Goal: Answer question/provide support: Share knowledge or assist other users

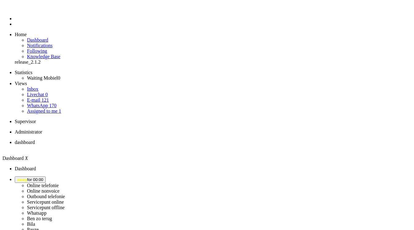
click at [43, 178] on span "away for 00:00" at bounding box center [30, 180] width 26 height 5
click at [60, 189] on label "Online nonvoice" at bounding box center [43, 191] width 33 height 5
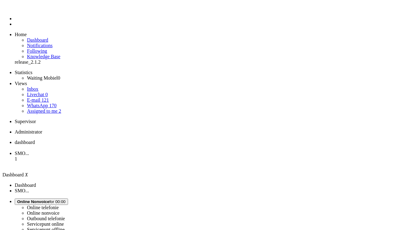
click at [151, 151] on li "SMO... 1" at bounding box center [213, 159] width 397 height 17
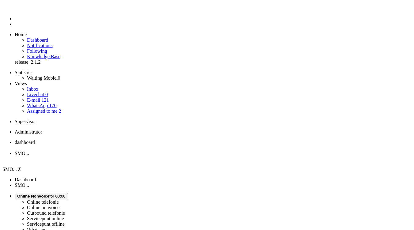
scroll to position [25, 0]
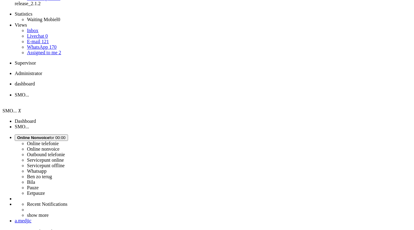
scroll to position [111, 0]
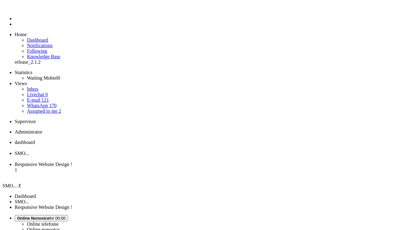
click at [178, 156] on div "Close tab" at bounding box center [213, 159] width 397 height 6
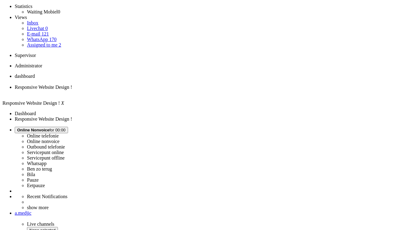
scroll to position [66, 0]
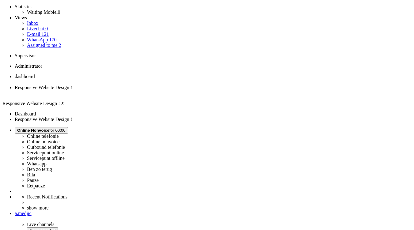
scroll to position [0, 0]
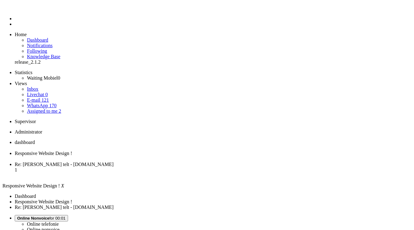
click at [178, 156] on div "Close tab" at bounding box center [213, 159] width 397 height 6
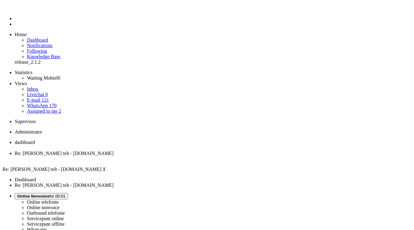
click at [35, 140] on span "dashboard" at bounding box center [25, 142] width 20 height 5
click at [114, 151] on span "Re: [PERSON_NAME] telt - [DOMAIN_NAME]" at bounding box center [64, 153] width 99 height 5
click at [177, 156] on div "Close tab" at bounding box center [213, 159] width 397 height 6
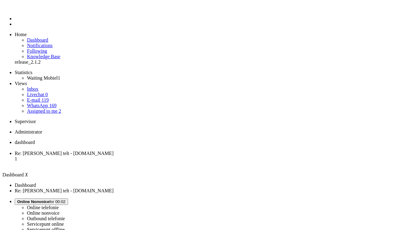
click at [66, 200] on span "Online Nonvoice for 00:02" at bounding box center [41, 202] width 48 height 5
click at [114, 151] on span "Re: [PERSON_NAME] telt - [DOMAIN_NAME]" at bounding box center [64, 153] width 99 height 5
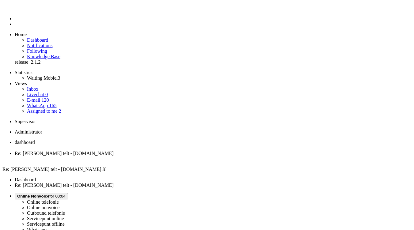
click at [49, 98] on link "E-mail 120" at bounding box center [38, 100] width 22 height 5
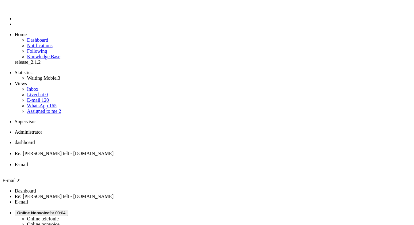
click at [230, 167] on div "Close tab" at bounding box center [213, 170] width 397 height 6
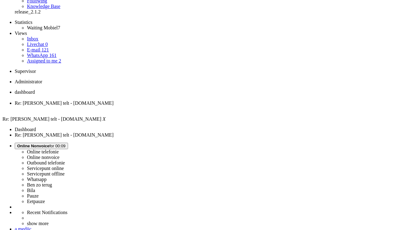
scroll to position [53, 0]
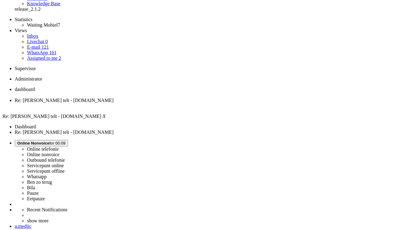
drag, startPoint x: 168, startPoint y: 139, endPoint x: 214, endPoint y: 149, distance: 47.2
copy div "Nogmaals mobiel is nog steeds niet ontvangen! Met vriendelijke groet,"
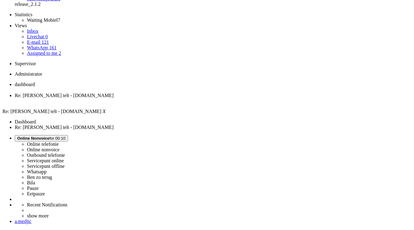
scroll to position [0, 0]
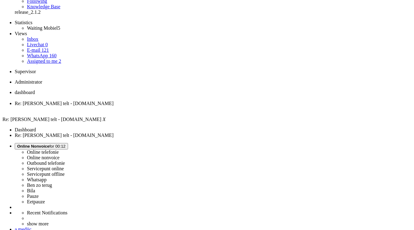
scroll to position [50, 0]
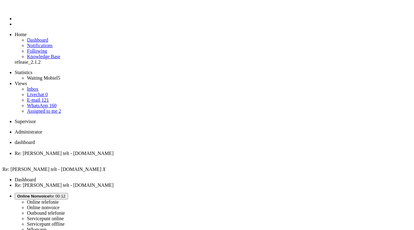
click at [177, 156] on div "Close tab" at bounding box center [213, 159] width 397 height 6
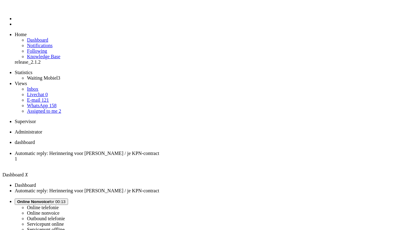
click at [152, 151] on li "Automatic reply: Herinnering voor [PERSON_NAME] / je KPN-contract 1" at bounding box center [213, 159] width 397 height 17
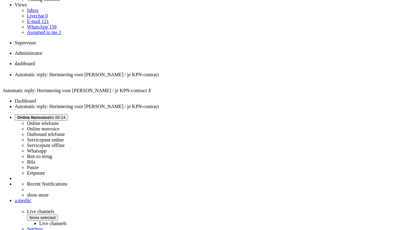
scroll to position [88, 0]
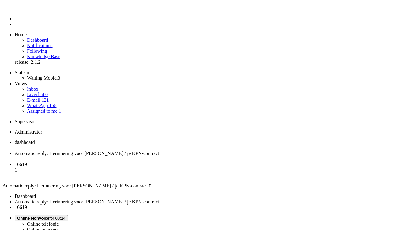
click at [179, 156] on div "Close tab" at bounding box center [213, 159] width 397 height 6
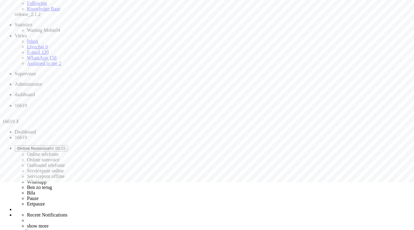
scroll to position [48, 0]
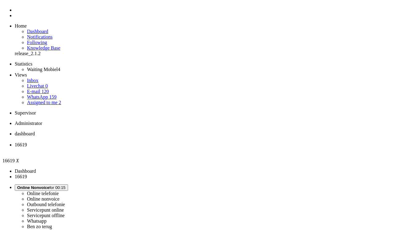
scroll to position [8, 0]
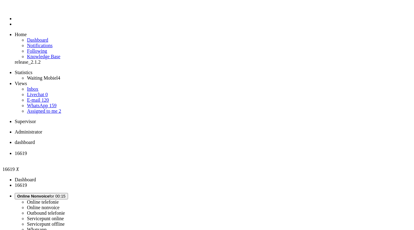
click at [178, 156] on div "Close tab" at bounding box center [213, 159] width 397 height 6
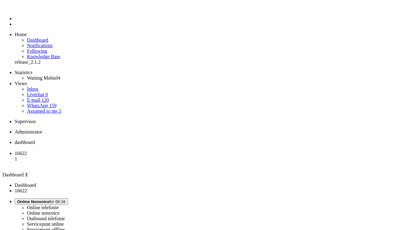
click at [27, 151] on span "16622" at bounding box center [21, 153] width 12 height 5
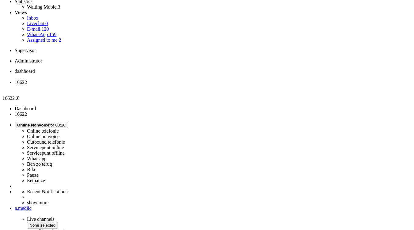
scroll to position [77, 0]
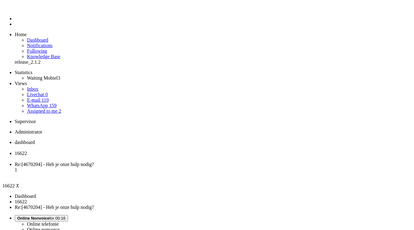
click at [178, 156] on div "Close tab" at bounding box center [213, 159] width 397 height 6
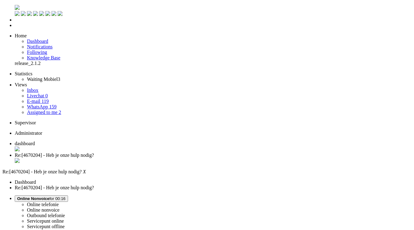
click at [49, 99] on link "E-mail 119" at bounding box center [38, 101] width 22 height 5
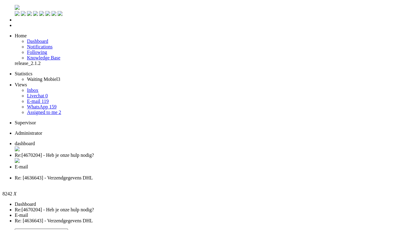
click at [63, 110] on li "Assigned to me 2" at bounding box center [219, 113] width 385 height 6
click at [61, 110] on link "Assigned to me 2" at bounding box center [44, 112] width 34 height 5
drag, startPoint x: 271, startPoint y: 194, endPoint x: 326, endPoint y: 193, distance: 54.9
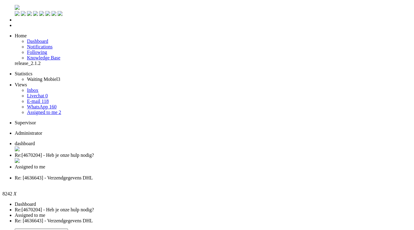
copy div "system UI not responding"
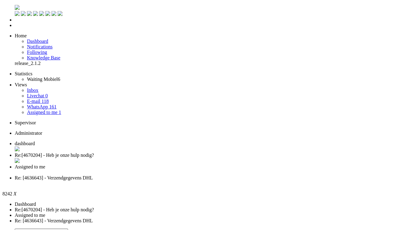
click at [281, 175] on li "Re: [4636643] - Verzendgegevens DHL" at bounding box center [213, 180] width 397 height 11
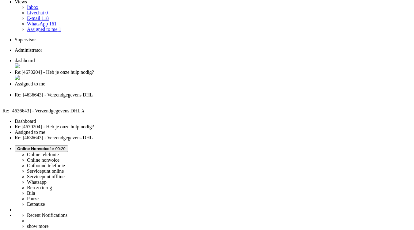
scroll to position [83, 0]
drag, startPoint x: 169, startPoint y: 198, endPoint x: 328, endPoint y: 195, distance: 159.2
copy div "Ja heb de code, maar vervolgens geeft hij aan 'system UI not responding'"
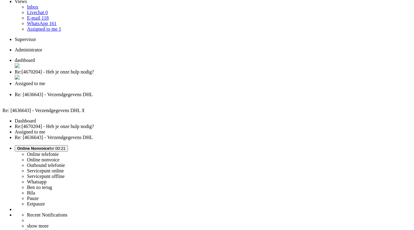
scroll to position [0, 0]
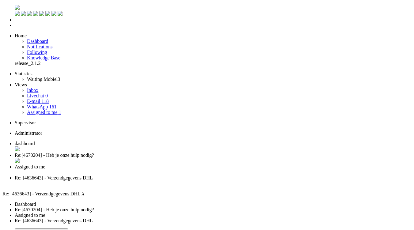
click at [279, 181] on div "Close tab" at bounding box center [213, 184] width 397 height 6
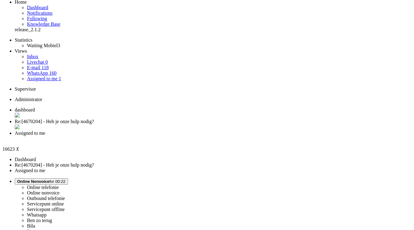
scroll to position [34, 0]
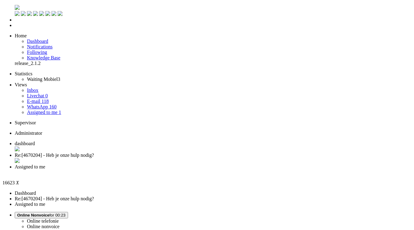
click at [178, 158] on div "Close tab" at bounding box center [213, 161] width 397 height 6
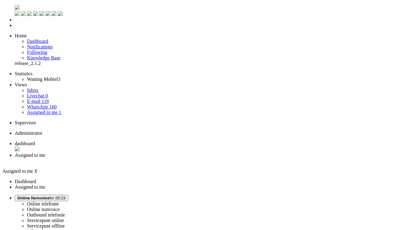
click at [178, 158] on div "Close tab" at bounding box center [216, 161] width 402 height 6
click at [49, 99] on link "E-mail 118" at bounding box center [38, 101] width 22 height 5
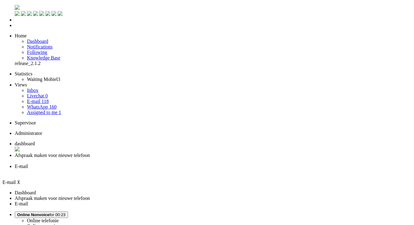
click at [228, 169] on div "Close tab" at bounding box center [213, 172] width 397 height 6
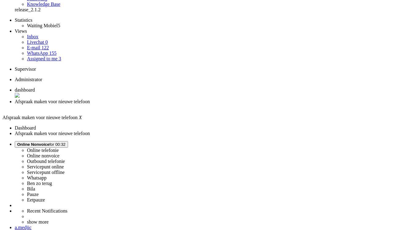
scroll to position [54, 0]
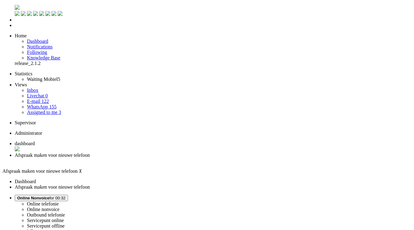
click at [179, 158] on div "Close tab" at bounding box center [213, 161] width 397 height 6
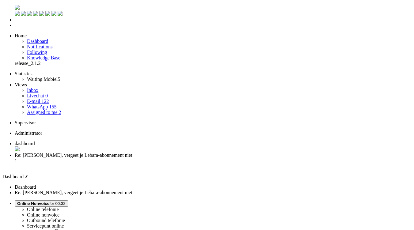
click at [133, 153] on span "Re: [PERSON_NAME], vergeet je Lebara-abonnement niet" at bounding box center [74, 155] width 118 height 5
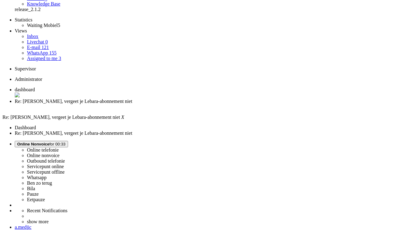
scroll to position [56, 0]
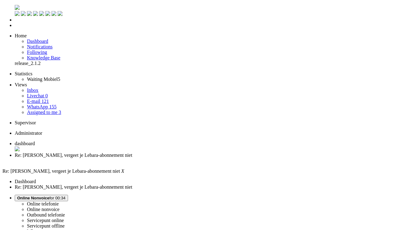
click at [178, 158] on div "Close tab" at bounding box center [213, 161] width 397 height 6
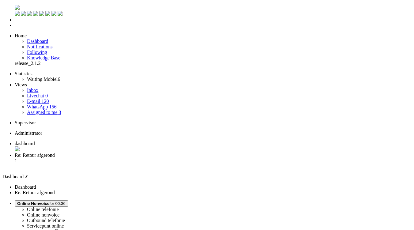
click at [160, 153] on li "Re: Retour afgerond 1" at bounding box center [213, 161] width 397 height 17
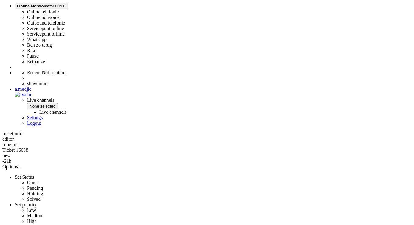
scroll to position [193, 0]
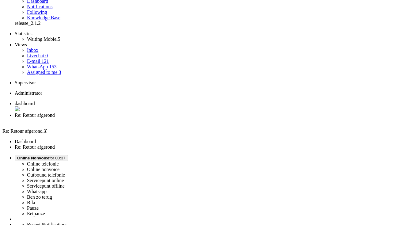
scroll to position [0, 0]
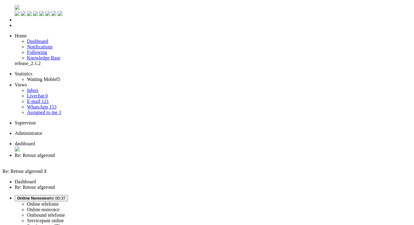
click at [68, 195] on button "Online Nonvoice for 00:37" at bounding box center [41, 198] width 53 height 6
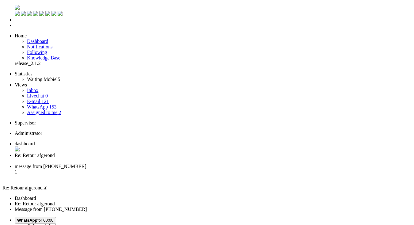
click at [177, 158] on div "Close tab" at bounding box center [213, 161] width 397 height 6
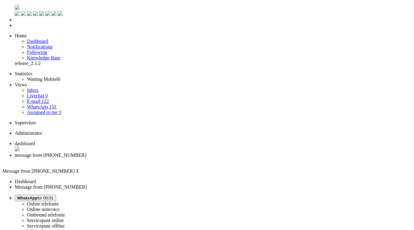
scroll to position [29, 0]
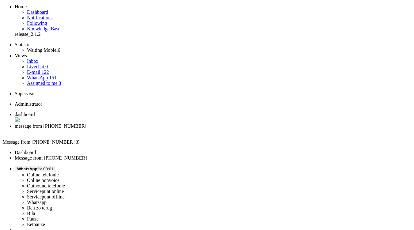
scroll to position [0, 0]
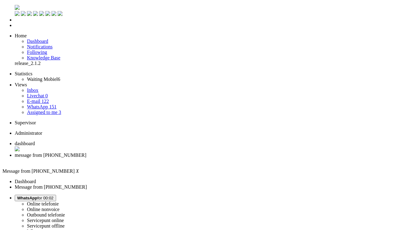
click at [177, 158] on div "Close tab" at bounding box center [213, 161] width 397 height 6
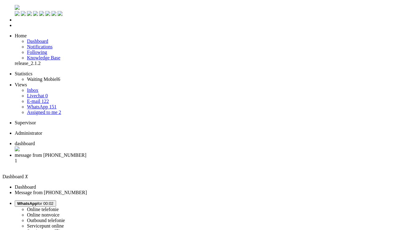
click at [87, 153] on span "message from [PHONE_NUMBER]" at bounding box center [51, 155] width 72 height 5
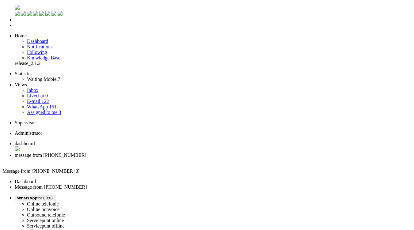
click at [178, 158] on div "Close tab" at bounding box center [213, 161] width 397 height 6
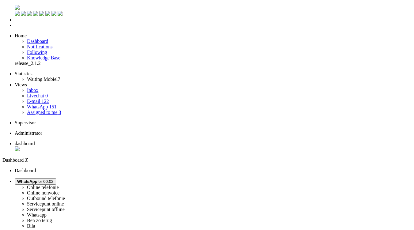
click at [50, 110] on link "Assigned to me 3" at bounding box center [44, 112] width 34 height 5
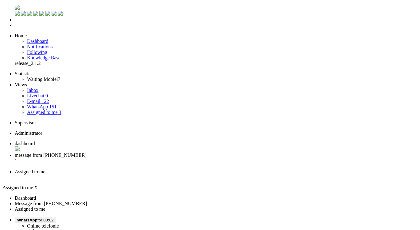
click at [49, 99] on link "E-mail 122" at bounding box center [38, 101] width 22 height 5
click at [231, 169] on li "E-mail" at bounding box center [213, 174] width 397 height 11
click at [227, 175] on div "Close tab" at bounding box center [213, 178] width 397 height 6
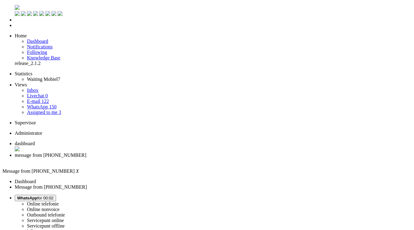
click at [178, 158] on div "Close tab" at bounding box center [213, 161] width 397 height 6
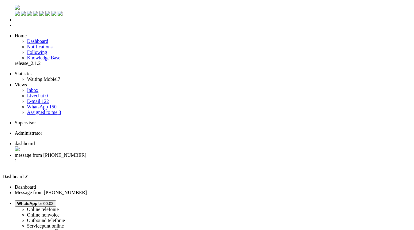
click at [87, 153] on span "message from [PHONE_NUMBER]" at bounding box center [51, 155] width 72 height 5
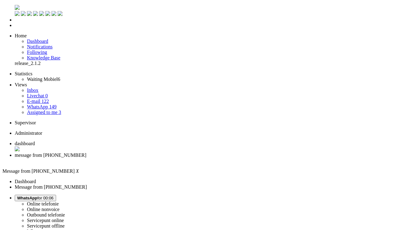
click at [178, 158] on div "Close tab" at bounding box center [213, 161] width 397 height 6
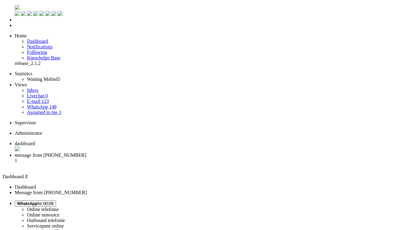
click at [87, 153] on span "message from [PHONE_NUMBER]" at bounding box center [51, 155] width 72 height 5
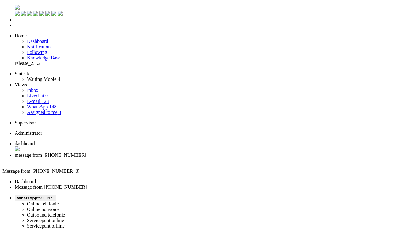
click at [177, 158] on div "Close tab" at bounding box center [213, 161] width 397 height 6
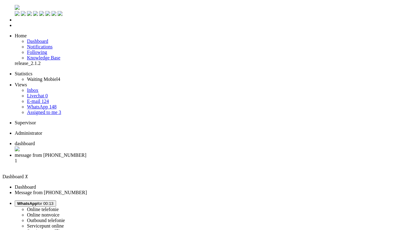
click at [87, 153] on span "message from [PHONE_NUMBER]" at bounding box center [51, 155] width 72 height 5
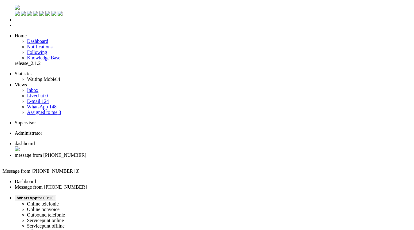
drag, startPoint x: 37, startPoint y: 1059, endPoint x: -6, endPoint y: 1054, distance: 42.6
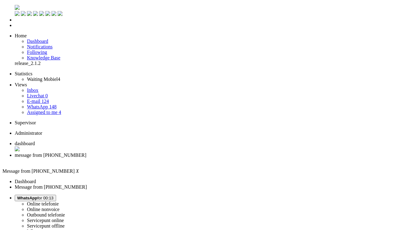
click at [176, 158] on div "Close tab" at bounding box center [213, 161] width 397 height 6
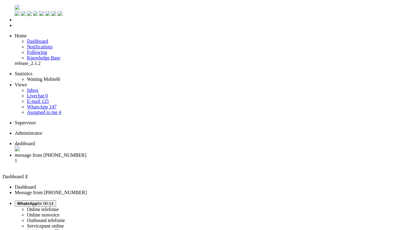
click at [87, 153] on span "message from [PHONE_NUMBER]" at bounding box center [51, 155] width 72 height 5
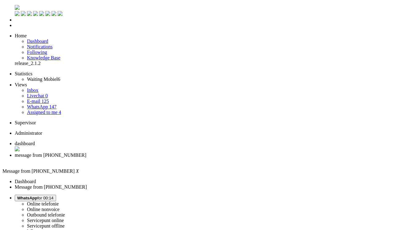
click at [176, 158] on div "Close tab" at bounding box center [213, 161] width 397 height 6
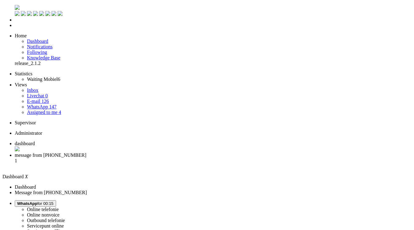
click at [149, 153] on li "message from [PHONE_NUMBER] 1" at bounding box center [213, 161] width 397 height 17
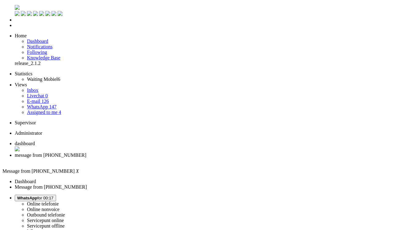
drag, startPoint x: 210, startPoint y: 127, endPoint x: 166, endPoint y: 127, distance: 43.6
copy div "[FINANCIAL_ID]"
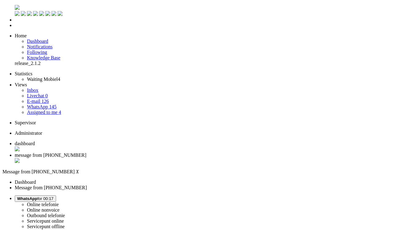
click at [178, 158] on div "Close tab" at bounding box center [213, 161] width 397 height 6
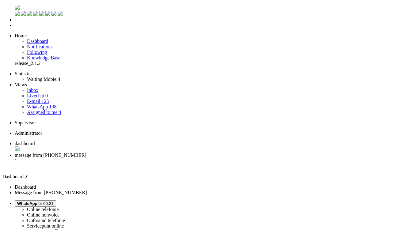
click at [87, 153] on span "message from [PHONE_NUMBER]" at bounding box center [51, 155] width 72 height 5
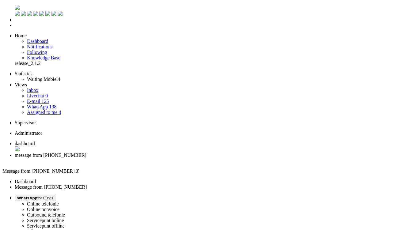
click at [149, 31] on span at bounding box center [149, 31] width 0 height 0
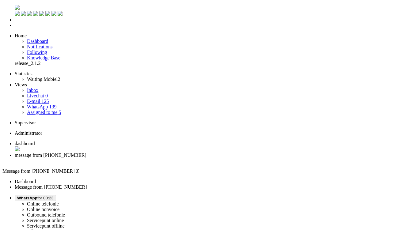
click at [175, 158] on div "Close tab" at bounding box center [213, 161] width 397 height 6
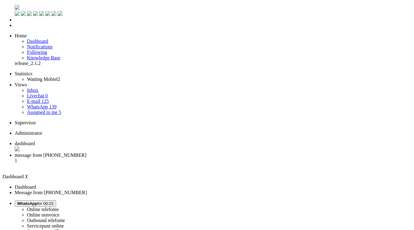
click at [87, 153] on span "message from [PHONE_NUMBER]" at bounding box center [51, 155] width 72 height 5
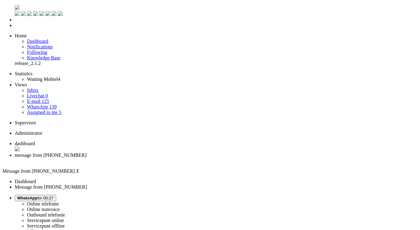
copy div "4672788"
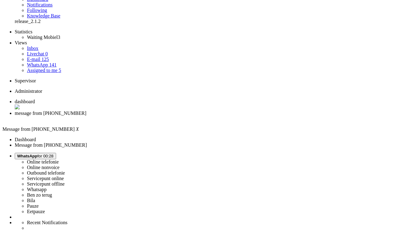
scroll to position [81, 0]
drag, startPoint x: 123, startPoint y: 203, endPoint x: 126, endPoint y: 202, distance: 3.2
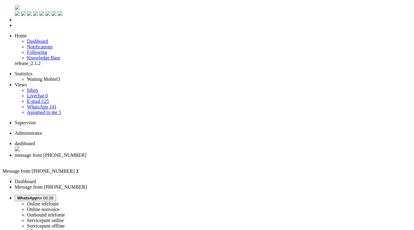
click at [178, 158] on div "Close tab" at bounding box center [213, 161] width 397 height 6
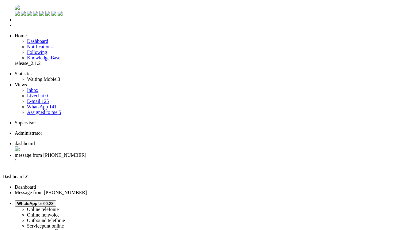
click at [87, 153] on span "message from [PHONE_NUMBER]" at bounding box center [51, 155] width 72 height 5
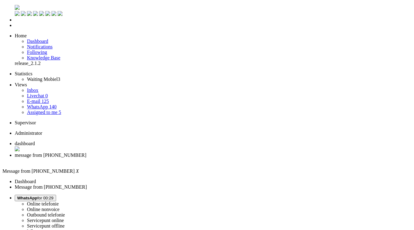
drag, startPoint x: 363, startPoint y: 33, endPoint x: 369, endPoint y: 33, distance: 5.8
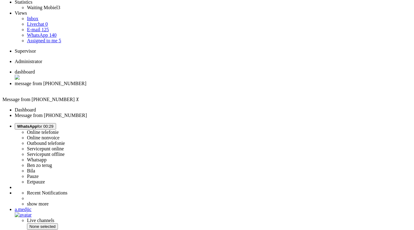
drag, startPoint x: 183, startPoint y: 178, endPoint x: 163, endPoint y: 177, distance: 20.6
copy div "4672860"
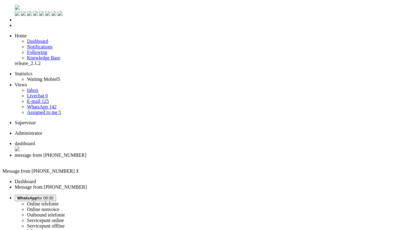
copy div "2261171668"
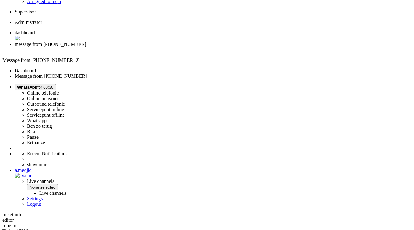
scroll to position [111, 0]
copy div "4672860"
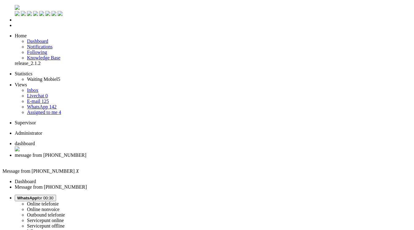
copy div "2261171668"
click at [178, 158] on div "Close tab" at bounding box center [213, 161] width 397 height 6
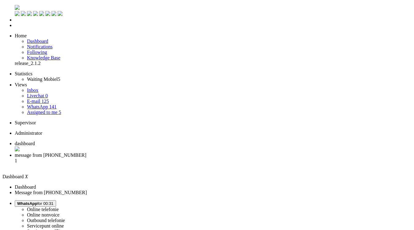
click at [87, 153] on span "message from [PHONE_NUMBER]" at bounding box center [51, 155] width 72 height 5
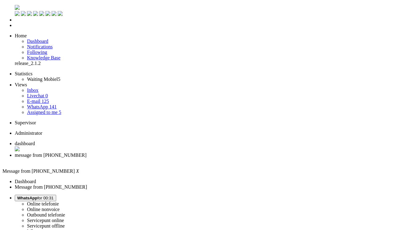
copy div "4673256"
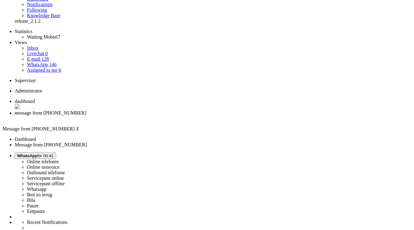
scroll to position [77, 0]
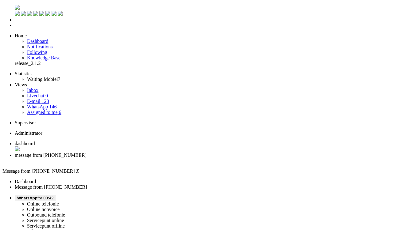
click at [179, 158] on div "Close tab" at bounding box center [216, 161] width 402 height 6
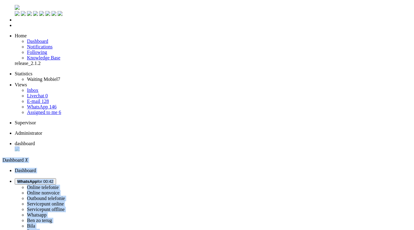
click at [179, 141] on ul "dashboard" at bounding box center [207, 147] width 410 height 12
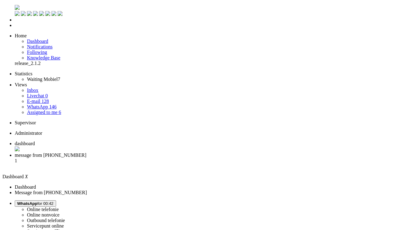
click at [87, 153] on span "message from [PHONE_NUMBER]" at bounding box center [51, 155] width 72 height 5
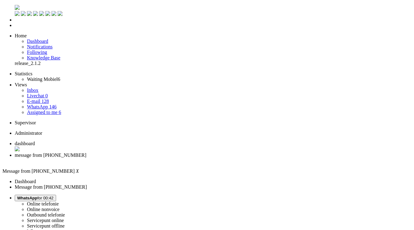
drag, startPoint x: 109, startPoint y: 1060, endPoint x: 75, endPoint y: 1058, distance: 33.5
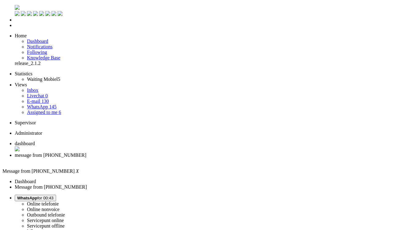
click at [177, 158] on div "Close tab" at bounding box center [213, 161] width 397 height 6
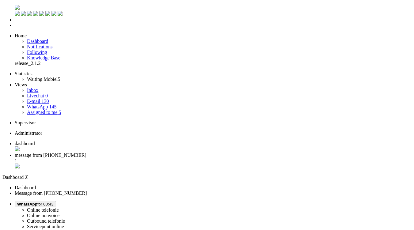
click at [87, 153] on span "message from [PHONE_NUMBER]" at bounding box center [51, 155] width 72 height 5
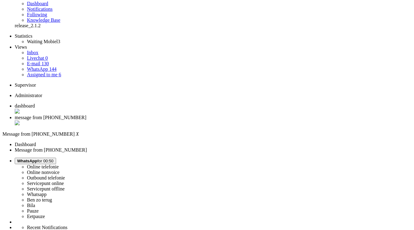
scroll to position [80, 0]
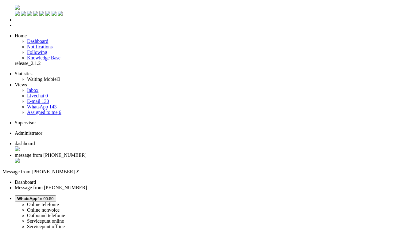
click at [176, 158] on div "Close tab" at bounding box center [216, 161] width 402 height 6
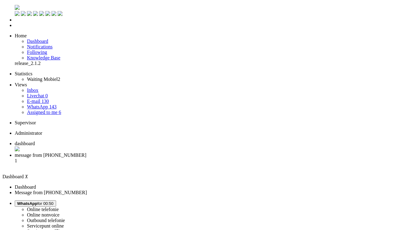
click at [148, 153] on li "message from [PHONE_NUMBER] 1" at bounding box center [213, 161] width 397 height 17
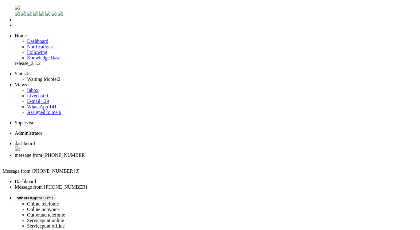
click at [177, 158] on div "Close tab" at bounding box center [213, 161] width 397 height 6
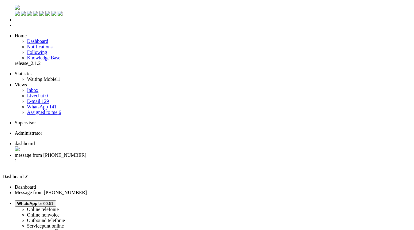
click at [87, 153] on span "message from [PHONE_NUMBER]" at bounding box center [51, 155] width 72 height 5
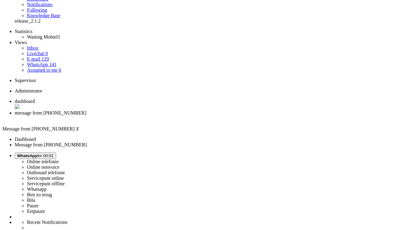
scroll to position [95, 0]
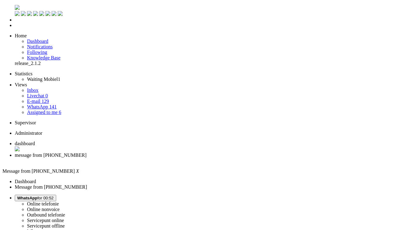
click at [178, 158] on div "Close tab" at bounding box center [216, 161] width 402 height 6
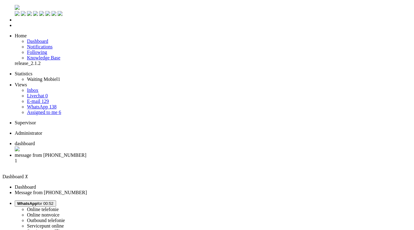
click at [158, 153] on li "message from [PHONE_NUMBER] 1" at bounding box center [213, 161] width 397 height 17
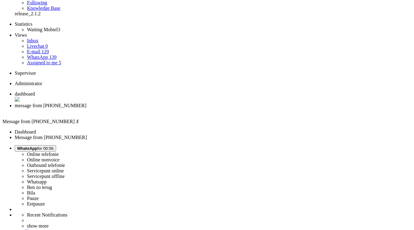
scroll to position [49, 0]
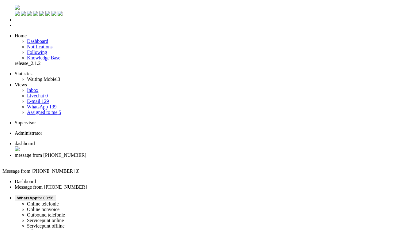
click at [177, 158] on div "Close tab" at bounding box center [213, 161] width 397 height 6
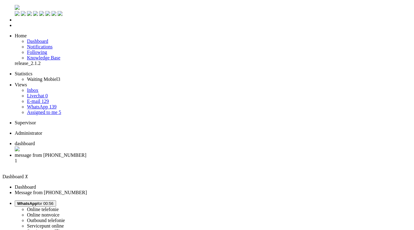
click at [87, 153] on span "message from [PHONE_NUMBER]" at bounding box center [51, 155] width 72 height 5
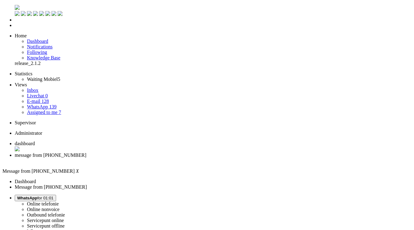
click at [178, 158] on div "Close tab" at bounding box center [213, 161] width 397 height 6
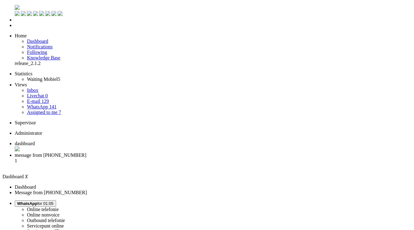
click at [158, 153] on li "message from [PHONE_NUMBER] 1" at bounding box center [213, 161] width 397 height 17
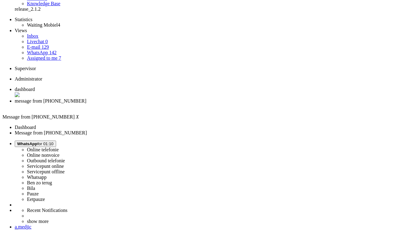
scroll to position [60, 0]
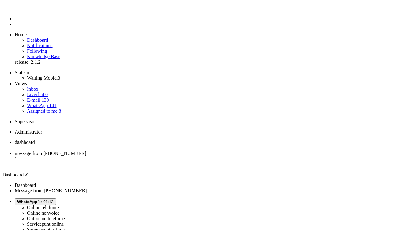
click at [87, 151] on span "message from +31623745030" at bounding box center [51, 153] width 72 height 5
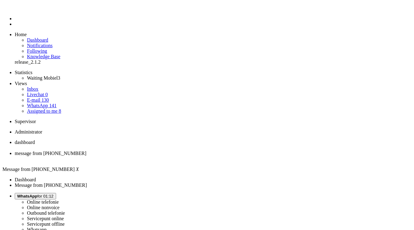
type input "reeds"
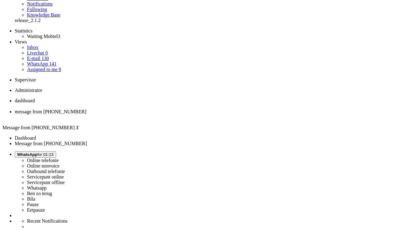
scroll to position [110, 0]
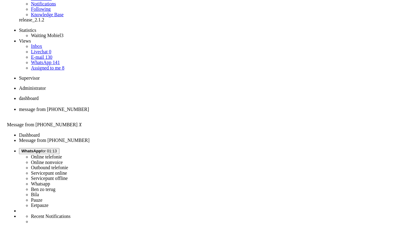
scroll to position [0, 0]
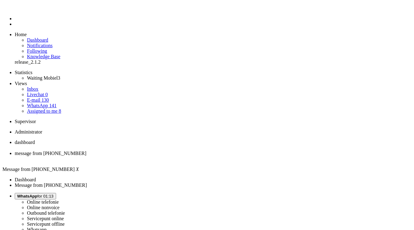
click at [175, 156] on div "Close tab" at bounding box center [213, 159] width 397 height 6
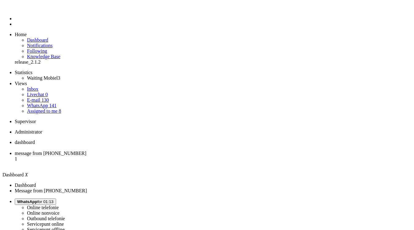
click at [161, 151] on li "message from +31620470858 1" at bounding box center [213, 159] width 397 height 17
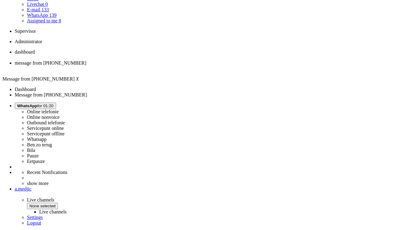
scroll to position [105, 0]
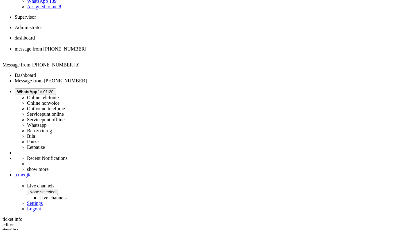
copy div "4660135"
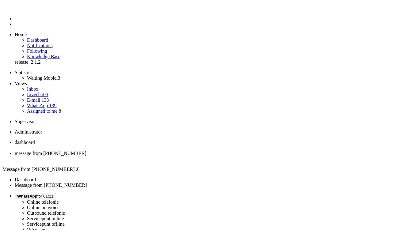
click at [177, 156] on div "Close tab" at bounding box center [213, 159] width 397 height 6
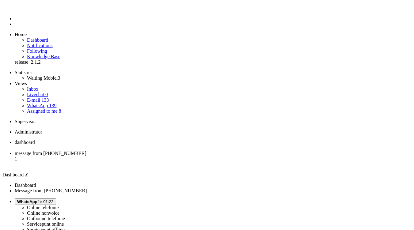
click at [87, 151] on span "message from +31627200143" at bounding box center [51, 153] width 72 height 5
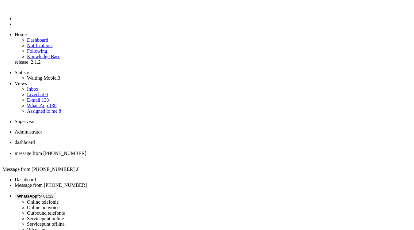
click at [177, 156] on div "Close tab" at bounding box center [213, 159] width 397 height 6
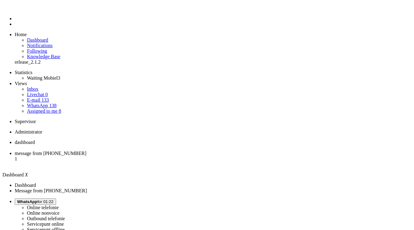
click at [147, 151] on li "message from +31648536256 1" at bounding box center [213, 159] width 397 height 17
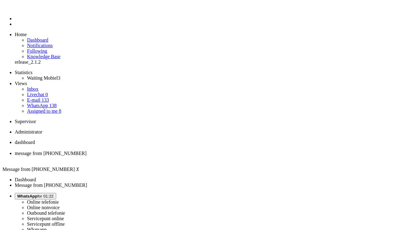
click at [56, 193] on button "WhatsApp for 01:22" at bounding box center [35, 196] width 41 height 6
click at [45, 194] on span "Pauze for 00:15" at bounding box center [31, 196] width 28 height 5
click at [47, 227] on link "Whatsapp" at bounding box center [37, 229] width 20 height 5
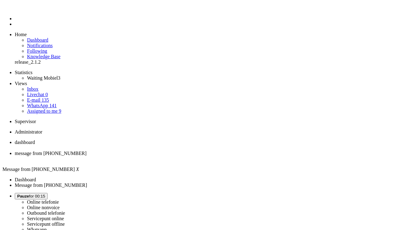
click at [47, 227] on label "Whatsapp" at bounding box center [37, 229] width 20 height 5
copy div "4673386"
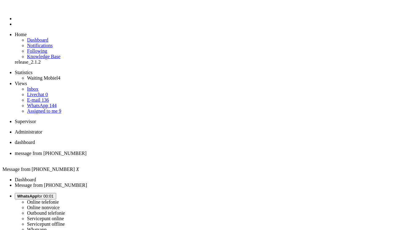
drag, startPoint x: 217, startPoint y: 183, endPoint x: 167, endPoint y: 176, distance: 50.4
copy div "Als deze geleverd wordt na 19 sep kan ie op dat adres geleverd worden, anders b…"
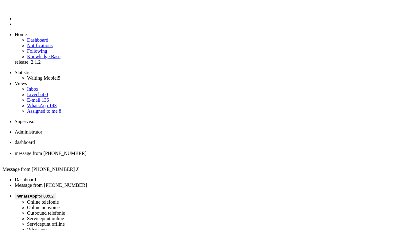
click at [178, 156] on div "Close tab" at bounding box center [216, 159] width 402 height 6
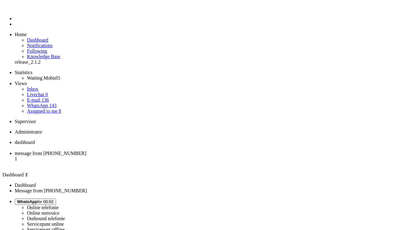
click at [87, 151] on span "message from +31636051045" at bounding box center [51, 153] width 72 height 5
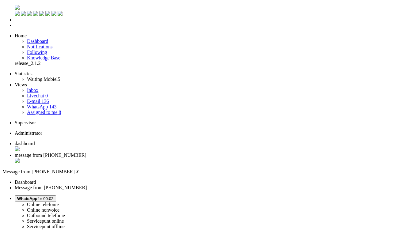
copy div "4673380"
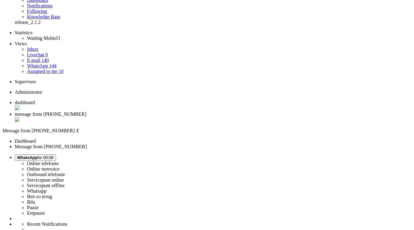
scroll to position [61, 0]
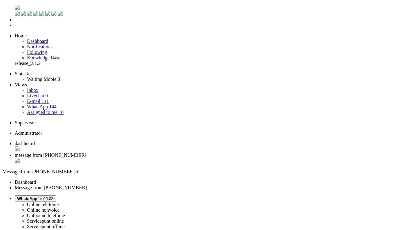
click at [178, 158] on div "Close tab" at bounding box center [213, 161] width 397 height 6
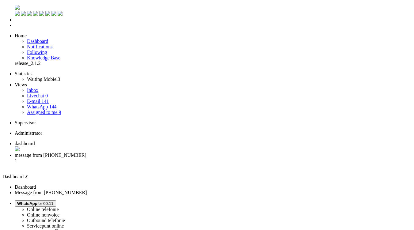
click at [163, 153] on li "message from +31619809047 1" at bounding box center [213, 161] width 397 height 17
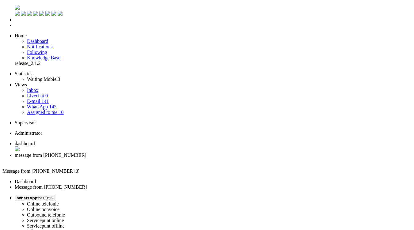
click at [177, 158] on div "Close tab" at bounding box center [213, 161] width 397 height 6
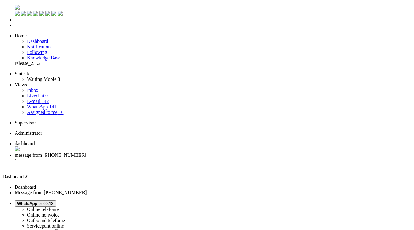
click at [87, 153] on span "message from +31639202647" at bounding box center [51, 155] width 72 height 5
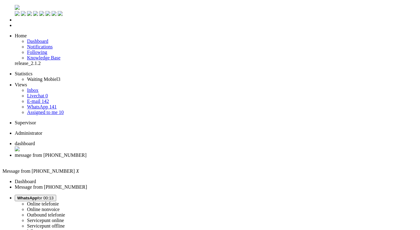
copy div "4672991"
drag, startPoint x: 24, startPoint y: 1059, endPoint x: 175, endPoint y: 1052, distance: 151.4
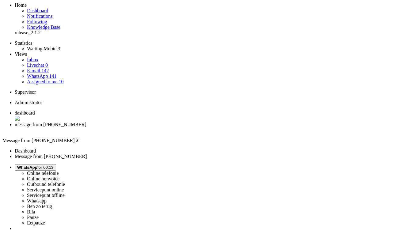
scroll to position [92, 0]
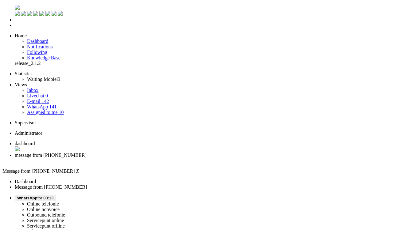
click at [176, 158] on div "Close tab" at bounding box center [216, 161] width 402 height 6
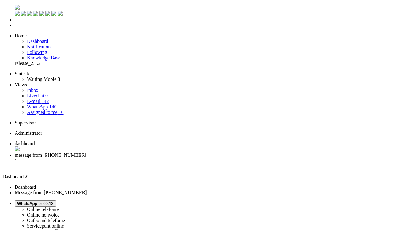
click at [87, 153] on span "message from +31659100156" at bounding box center [51, 155] width 72 height 5
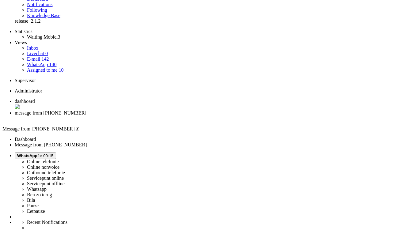
scroll to position [93, 0]
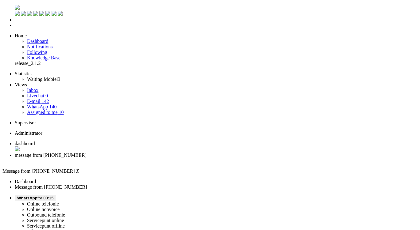
click at [179, 158] on div "Close tab" at bounding box center [216, 161] width 402 height 6
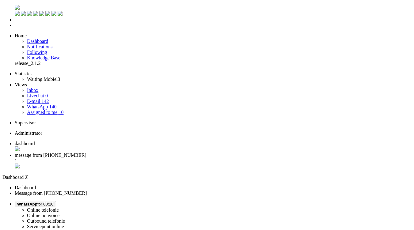
click at [87, 153] on span "message from +31641427842" at bounding box center [51, 155] width 72 height 5
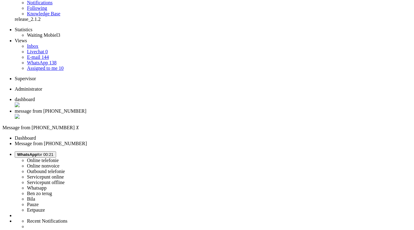
scroll to position [61, 0]
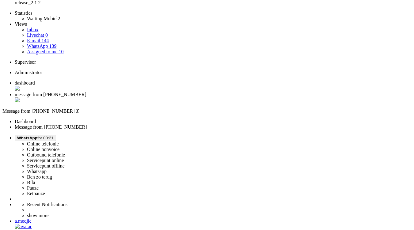
scroll to position [0, 0]
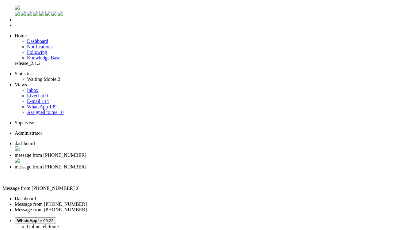
click at [87, 164] on span "message from +31624101513" at bounding box center [51, 166] width 72 height 5
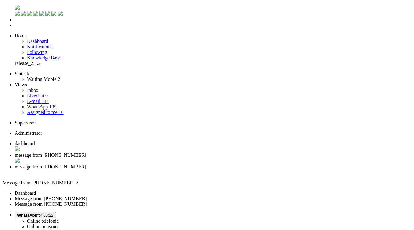
click at [87, 153] on span "message from +31641427842" at bounding box center [51, 155] width 72 height 5
click at [87, 164] on span "message from +31624101513" at bounding box center [51, 166] width 72 height 5
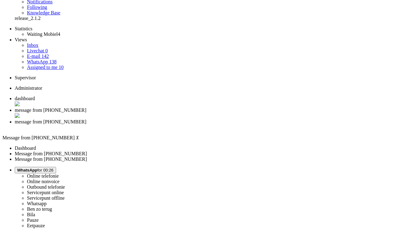
scroll to position [92, 0]
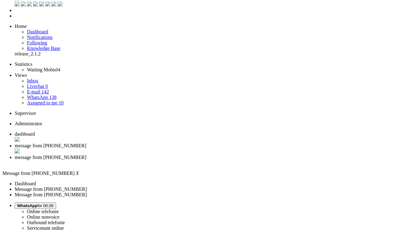
scroll to position [0, 0]
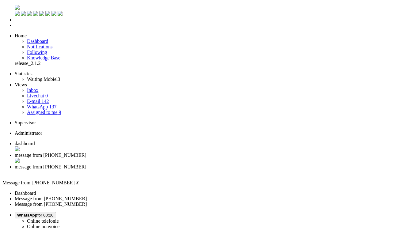
click at [230, 170] on div "Close tab" at bounding box center [213, 173] width 397 height 6
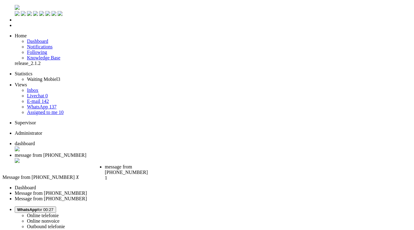
click at [148, 164] on span "message from +31640766792" at bounding box center [126, 169] width 43 height 11
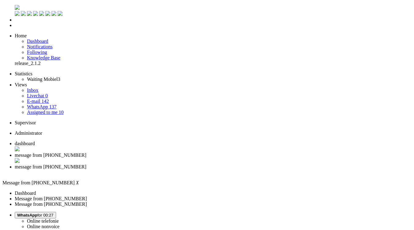
scroll to position [29, 0]
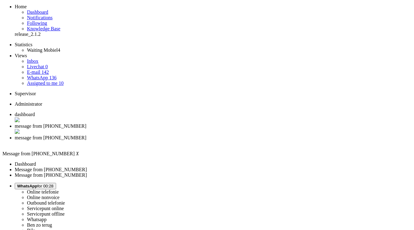
copy div "4670606"
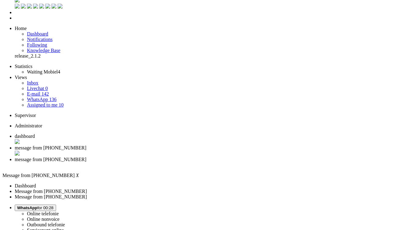
scroll to position [0, 0]
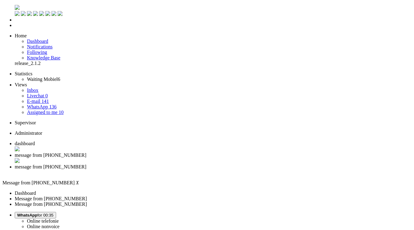
click at [87, 153] on span "message from +31641427842" at bounding box center [51, 155] width 72 height 5
click at [87, 164] on span "message from +31640766792" at bounding box center [51, 166] width 72 height 5
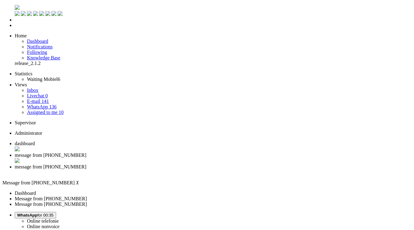
type input "ree"
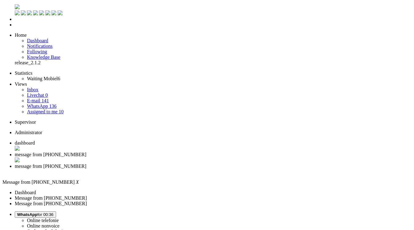
scroll to position [0, 0]
click at [228, 170] on div "Close tab" at bounding box center [213, 173] width 397 height 6
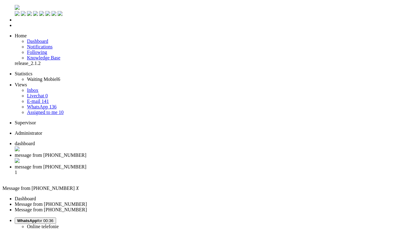
click at [87, 164] on span "message from +31683983390" at bounding box center [51, 166] width 72 height 5
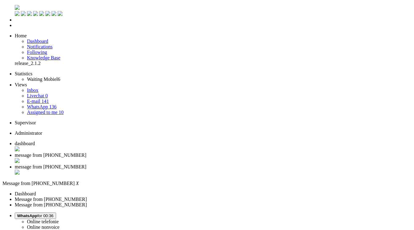
drag, startPoint x: 127, startPoint y: 219, endPoint x: 127, endPoint y: 211, distance: 7.7
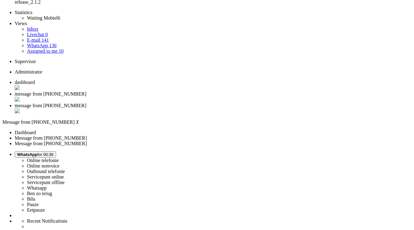
scroll to position [92, 0]
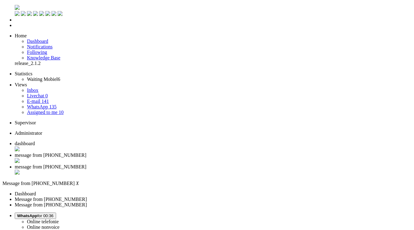
click at [230, 170] on div "Close tab" at bounding box center [213, 173] width 397 height 6
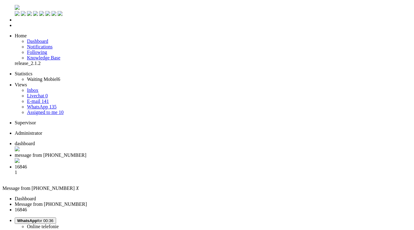
click at [92, 141] on li "dashboard" at bounding box center [213, 147] width 397 height 12
click at [87, 164] on span "message from +31615901241" at bounding box center [51, 166] width 72 height 5
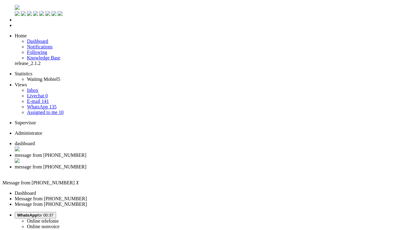
copy div "4673357"
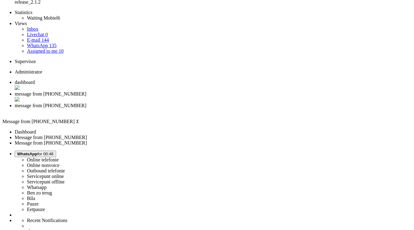
scroll to position [92, 0]
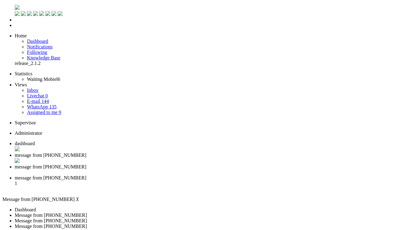
scroll to position [0, 0]
click at [229, 170] on div "Close tab" at bounding box center [213, 173] width 397 height 6
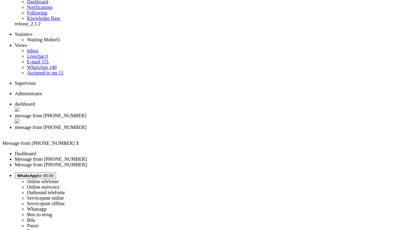
scroll to position [61, 0]
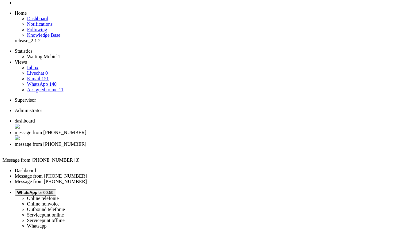
scroll to position [0, 0]
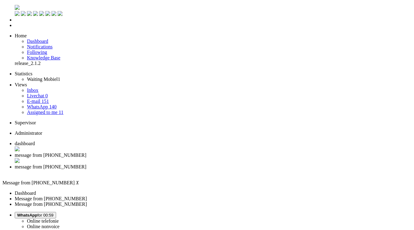
click at [229, 170] on div "Close tab" at bounding box center [213, 173] width 397 height 6
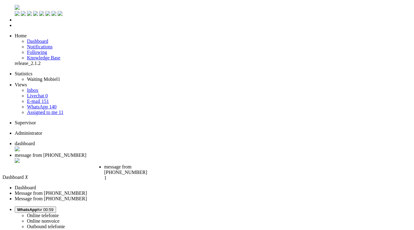
click at [147, 164] on span "message from +31618580194" at bounding box center [125, 169] width 43 height 11
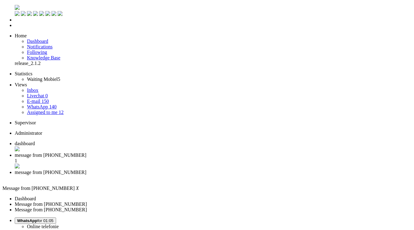
click at [87, 153] on span "message from +31641427842" at bounding box center [51, 155] width 72 height 5
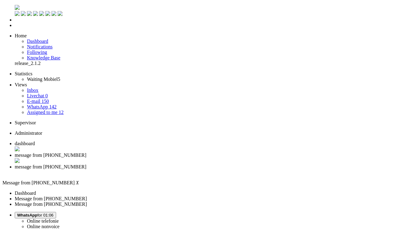
type input "annul"
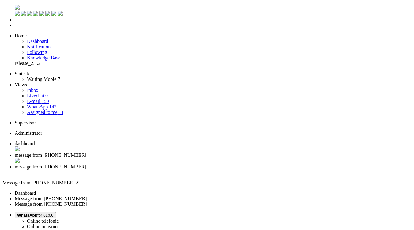
click at [178, 158] on div "Close tab" at bounding box center [213, 161] width 397 height 6
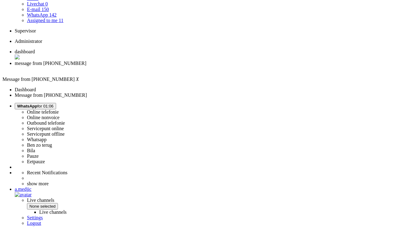
scroll to position [123, 0]
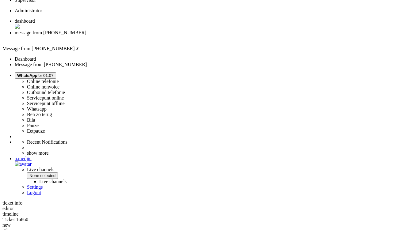
copy div "4552761"
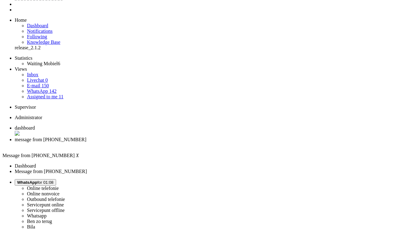
scroll to position [0, 0]
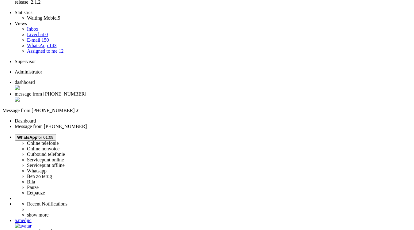
scroll to position [92, 0]
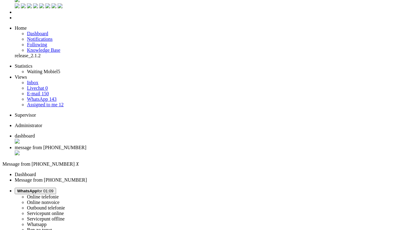
scroll to position [0, 0]
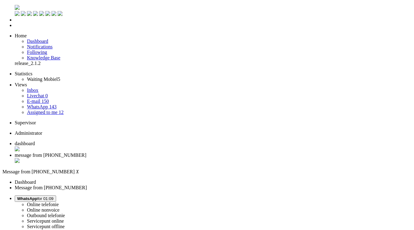
click at [179, 158] on div "Close tab" at bounding box center [213, 161] width 397 height 6
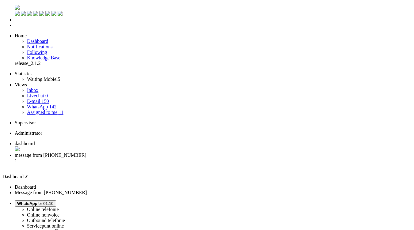
click at [87, 153] on span "message from +31649929913" at bounding box center [51, 155] width 72 height 5
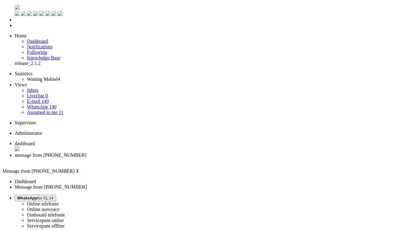
copy div "4654606"
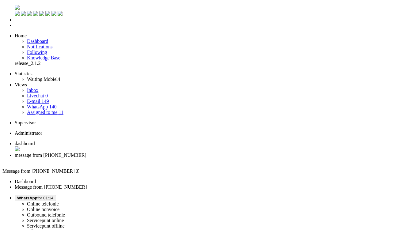
click at [179, 158] on div "Close tab" at bounding box center [213, 161] width 397 height 6
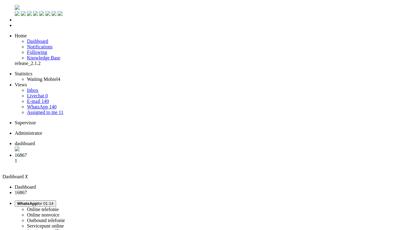
click at [184, 141] on ul "dashboard 16867 1" at bounding box center [207, 155] width 410 height 28
click at [87, 153] on span "message from +31653664355" at bounding box center [51, 155] width 72 height 5
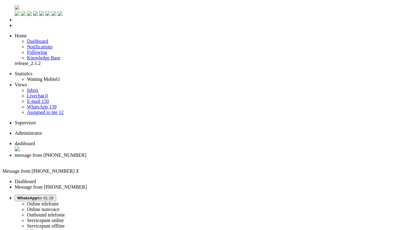
scroll to position [123, 0]
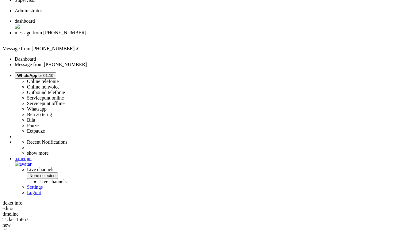
copy div "4673685"
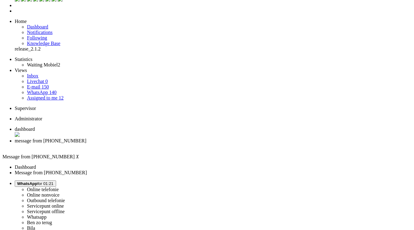
scroll to position [0, 0]
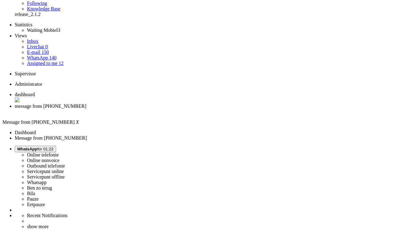
scroll to position [61, 0]
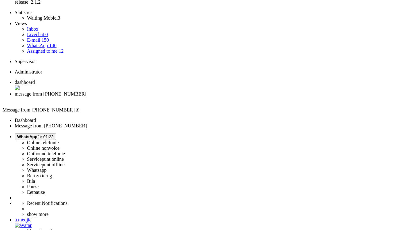
scroll to position [73, 0]
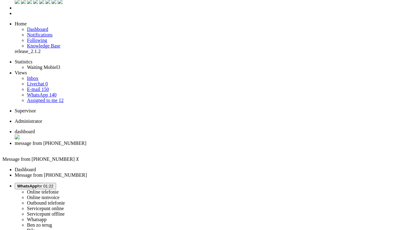
scroll to position [0, 0]
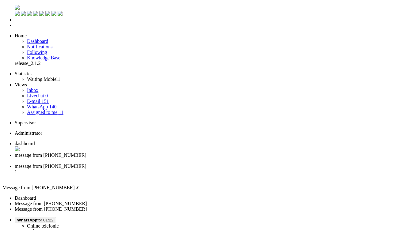
click at [177, 158] on div "Close tab" at bounding box center [213, 161] width 397 height 6
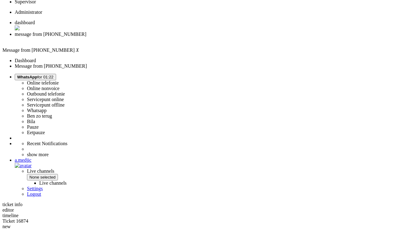
scroll to position [52, 0]
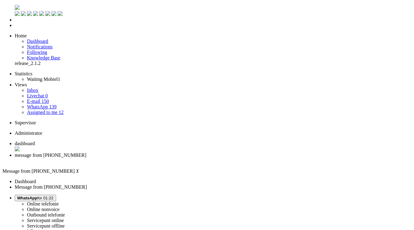
click at [35, 141] on span "dashboard" at bounding box center [25, 143] width 20 height 5
click at [87, 153] on span "message from +31615181640" at bounding box center [51, 155] width 72 height 5
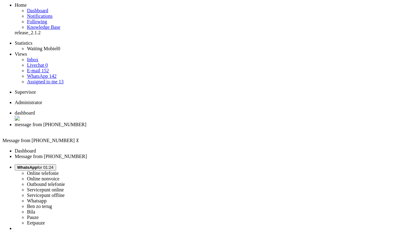
scroll to position [61, 0]
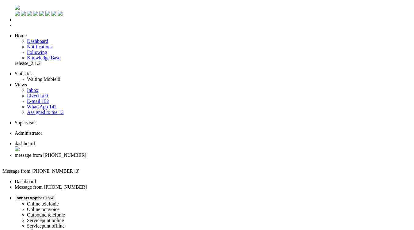
click at [179, 158] on div "Close tab" at bounding box center [213, 161] width 397 height 6
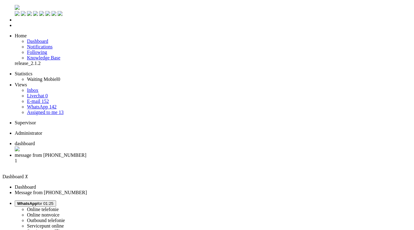
click at [87, 153] on span "message from +31624175217" at bounding box center [51, 155] width 72 height 5
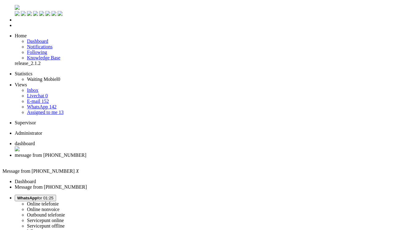
click at [37, 196] on span "WhatsApp" at bounding box center [27, 198] width 20 height 5
click at [60, 208] on label "Online nonvoice" at bounding box center [43, 210] width 33 height 5
click at [179, 158] on div "Close tab" at bounding box center [213, 161] width 397 height 6
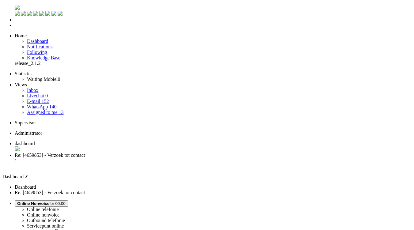
click at [85, 153] on span "Re: [4659853] - Verzoek tot contact" at bounding box center [50, 155] width 70 height 5
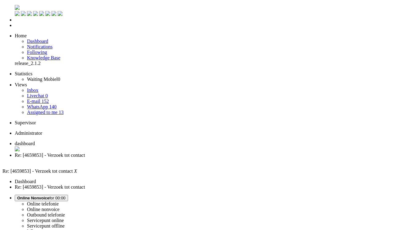
click at [66, 196] on span "Online Nonvoice for 00:01" at bounding box center [41, 198] width 48 height 5
click at [47, 229] on label "Whatsapp" at bounding box center [37, 231] width 20 height 5
click at [177, 158] on div "Close tab" at bounding box center [213, 161] width 397 height 6
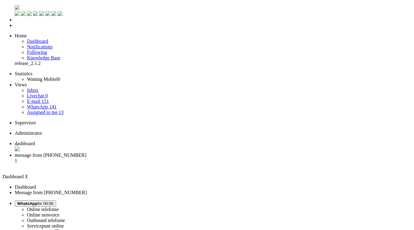
click at [158, 153] on li "message from +31648575163 1" at bounding box center [213, 161] width 397 height 17
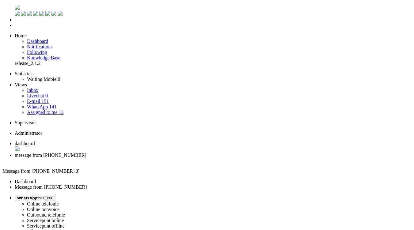
checkbox input "false"
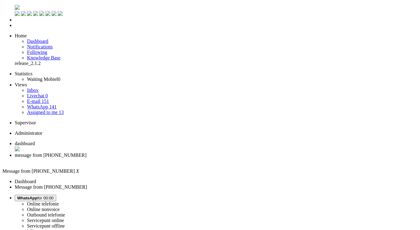
drag, startPoint x: 124, startPoint y: 1054, endPoint x: 95, endPoint y: 1054, distance: 29.1
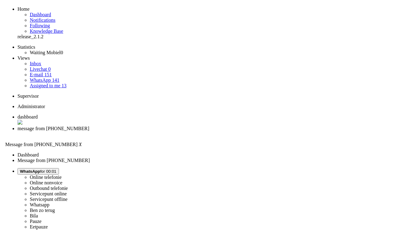
scroll to position [0, 0]
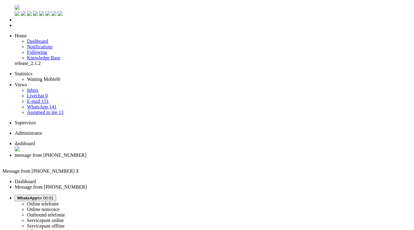
click at [177, 158] on div "Close tab" at bounding box center [213, 161] width 397 height 6
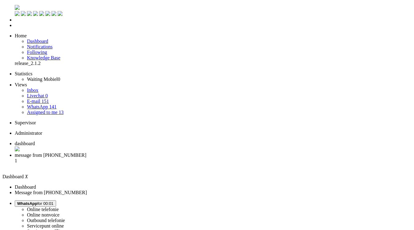
click at [87, 153] on span "message from +31654658905" at bounding box center [51, 155] width 72 height 5
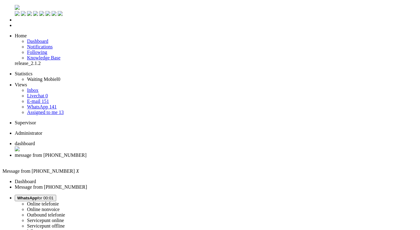
click at [54, 196] on span "WhatsApp for 00:01" at bounding box center [35, 198] width 37 height 5
click at [60, 207] on label "Online nonvoice" at bounding box center [43, 209] width 33 height 5
click at [176, 158] on div "Close tab" at bounding box center [216, 161] width 402 height 6
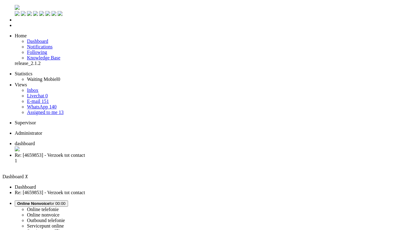
click at [85, 153] on span "Re: [4659853] - Verzoek tot contact" at bounding box center [50, 155] width 70 height 5
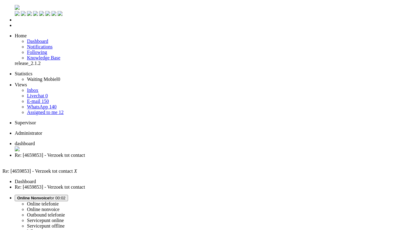
click at [176, 158] on div "Close tab" at bounding box center [213, 161] width 397 height 6
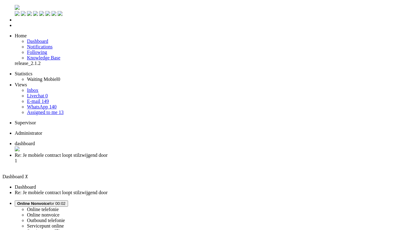
click at [155, 153] on li "Re: Je mobiele contract loopt stilzwijgend door 1" at bounding box center [213, 161] width 397 height 17
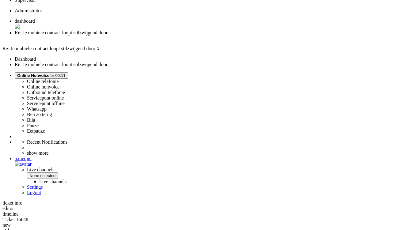
scroll to position [92, 0]
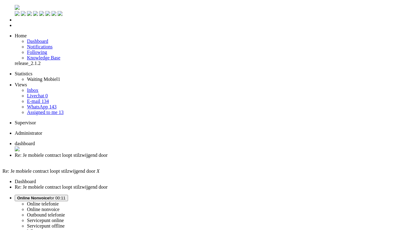
click at [177, 158] on div "Close tab" at bounding box center [213, 161] width 397 height 6
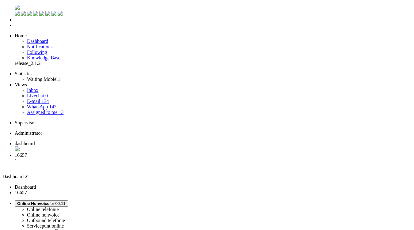
click at [27, 153] on span "16657" at bounding box center [21, 155] width 12 height 5
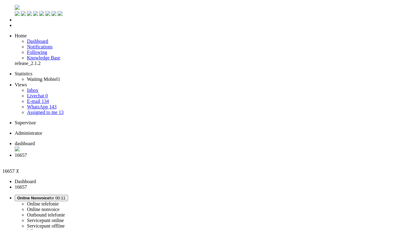
drag, startPoint x: 20, startPoint y: 1086, endPoint x: 65, endPoint y: 1084, distance: 45.4
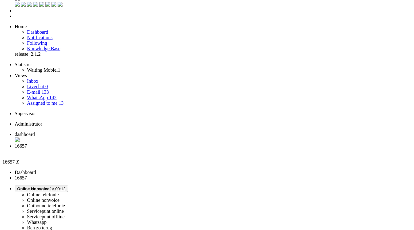
scroll to position [31, 0]
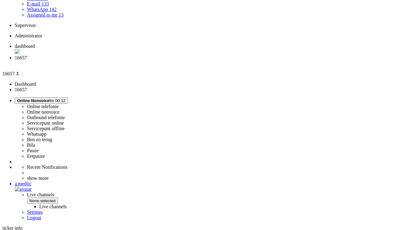
scroll to position [20, 0]
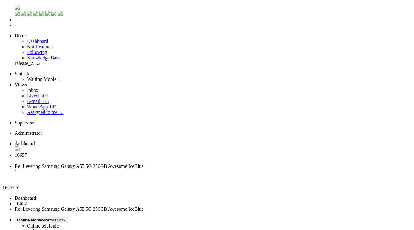
scroll to position [0, 0]
click at [179, 158] on div "Close tab" at bounding box center [213, 161] width 397 height 6
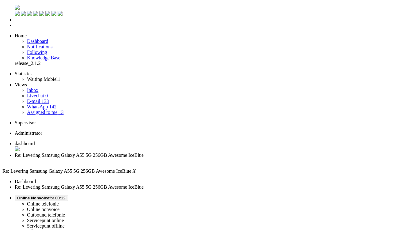
paste body "Rich Text Area. Press ALT-0 for help."
drag, startPoint x: 20, startPoint y: 1092, endPoint x: 65, endPoint y: 1093, distance: 45.1
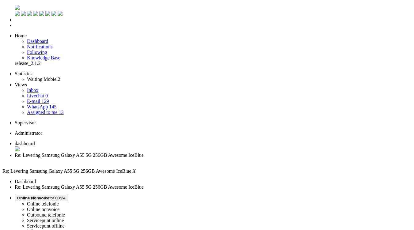
drag, startPoint x: 177, startPoint y: 1113, endPoint x: 73, endPoint y: 1120, distance: 104.2
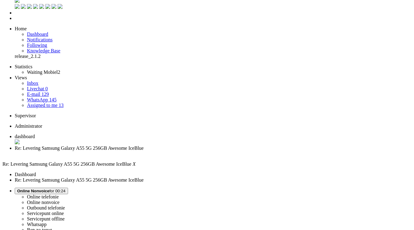
scroll to position [0, 0]
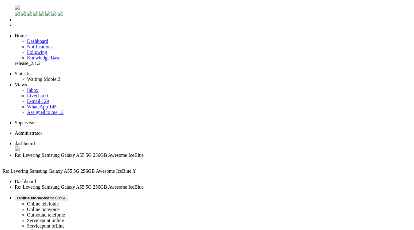
click at [178, 158] on div "Close tab" at bounding box center [213, 161] width 397 height 6
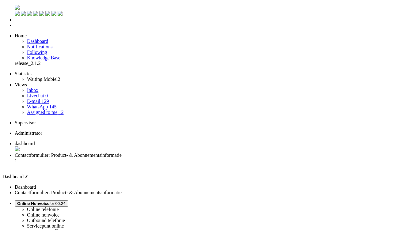
click at [122, 153] on span "Contactformulier: Product- & Abonnementsinformatie" at bounding box center [68, 155] width 107 height 5
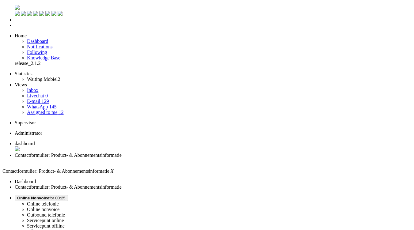
click at [179, 153] on li "Contactformulier: Product- & Abonnementsinformatie" at bounding box center [213, 158] width 397 height 11
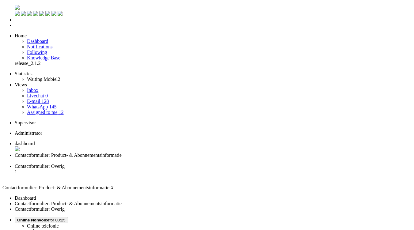
click at [178, 158] on div "Close tab" at bounding box center [213, 161] width 397 height 6
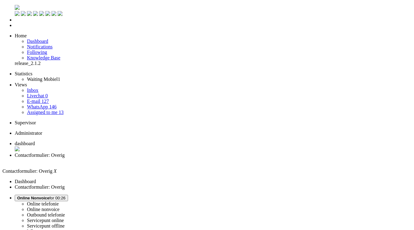
click at [66, 196] on span "Online Nonvoice for 00:26" at bounding box center [41, 198] width 48 height 5
